Goal: Navigation & Orientation: Find specific page/section

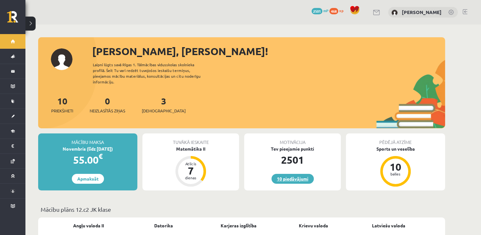
click at [300, 174] on link "10 piedāvājumi" at bounding box center [293, 179] width 42 height 10
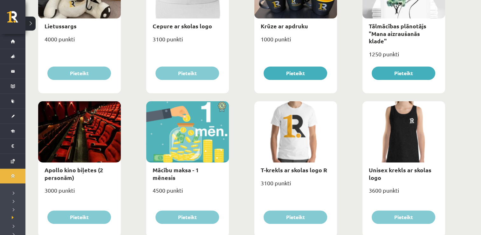
scroll to position [159, 0]
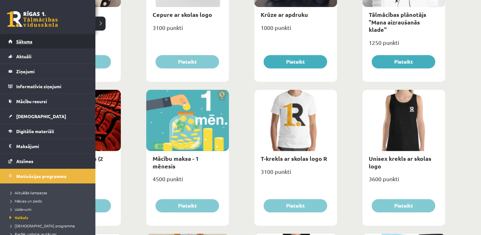
click at [21, 38] on link "Sākums" at bounding box center [47, 41] width 79 height 15
